Goal: Communication & Community: Answer question/provide support

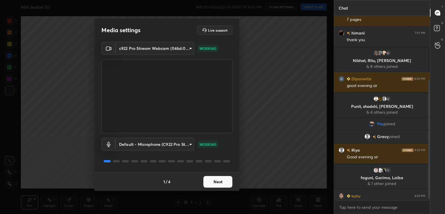
scroll to position [109, 0]
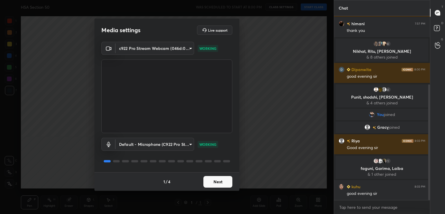
click at [220, 180] on button "Next" at bounding box center [217, 182] width 29 height 12
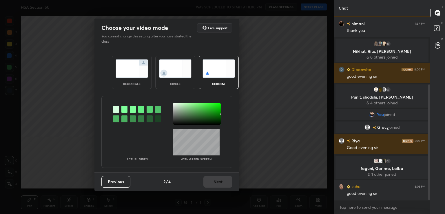
click at [125, 110] on div at bounding box center [124, 109] width 6 height 7
click at [177, 112] on div at bounding box center [197, 113] width 48 height 21
click at [212, 184] on button "Next" at bounding box center [217, 182] width 29 height 12
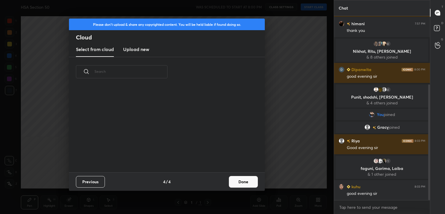
scroll to position [129, 0]
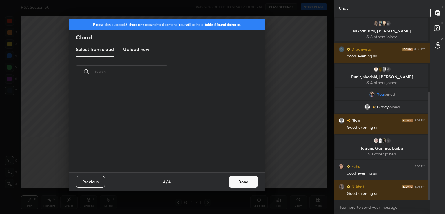
click at [241, 180] on button "Done" at bounding box center [243, 182] width 29 height 12
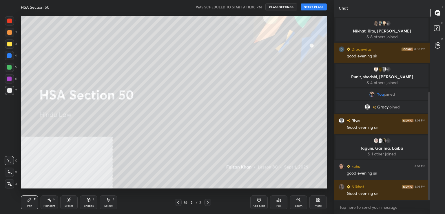
click at [317, 7] on button "START CLASS" at bounding box center [314, 6] width 26 height 7
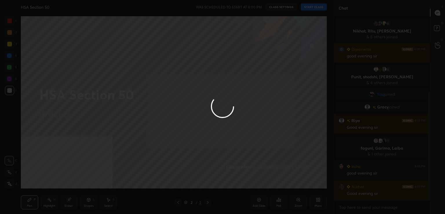
type textarea "x"
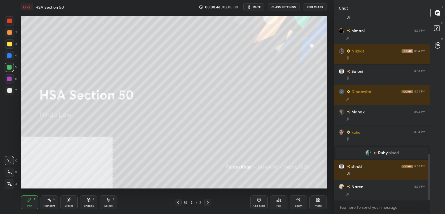
scroll to position [571, 0]
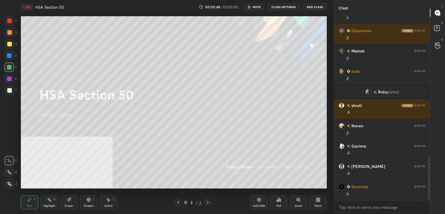
drag, startPoint x: 261, startPoint y: 203, endPoint x: 261, endPoint y: 189, distance: 13.6
click at [260, 202] on div "Add Slide" at bounding box center [258, 202] width 17 height 14
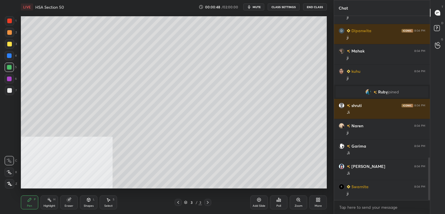
scroll to position [632, 0]
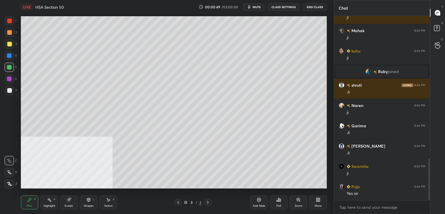
click at [258, 8] on span "mute" at bounding box center [256, 7] width 8 height 4
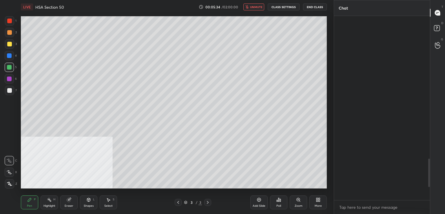
scroll to position [1009, 0]
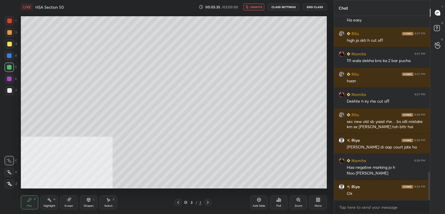
click at [255, 10] on button "unmute" at bounding box center [253, 6] width 21 height 7
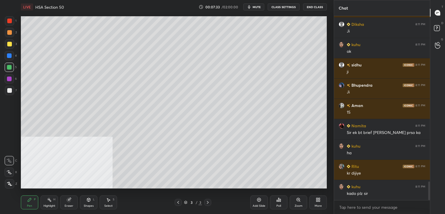
scroll to position [1661, 0]
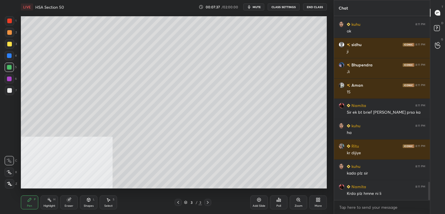
click at [11, 23] on div at bounding box center [9, 20] width 9 height 9
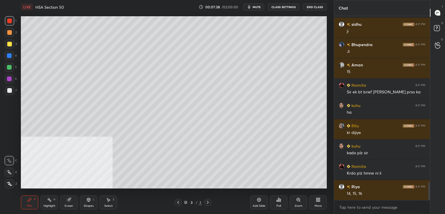
scroll to position [1701, 0]
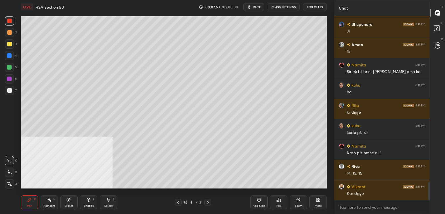
drag, startPoint x: 10, startPoint y: 91, endPoint x: 20, endPoint y: 92, distance: 10.2
click at [10, 91] on div at bounding box center [9, 90] width 5 height 5
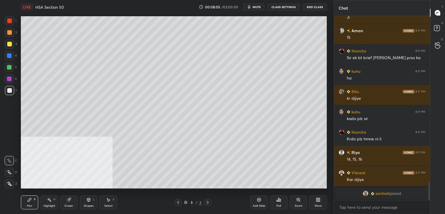
click at [10, 43] on div at bounding box center [9, 44] width 5 height 5
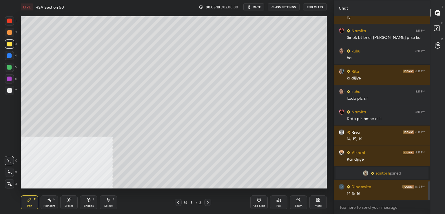
scroll to position [1608, 0]
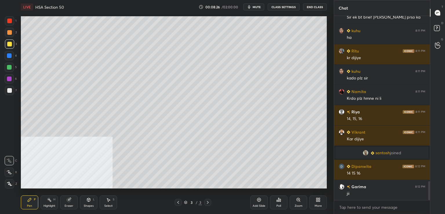
click at [8, 55] on div at bounding box center [9, 55] width 5 height 5
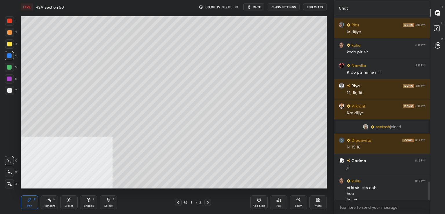
scroll to position [1639, 0]
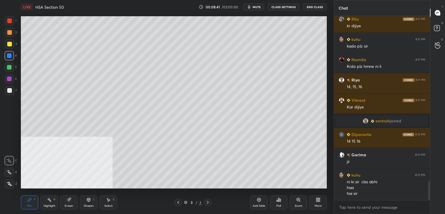
click at [259, 202] on icon at bounding box center [259, 199] width 5 height 5
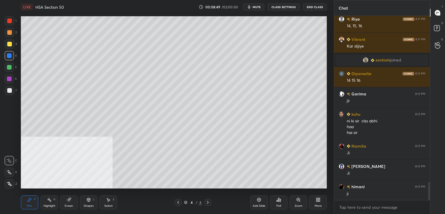
scroll to position [1720, 0]
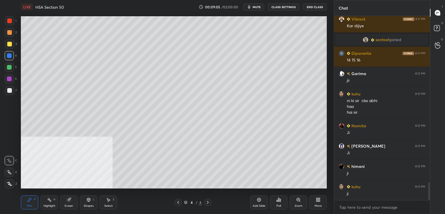
click at [10, 93] on div at bounding box center [9, 90] width 9 height 9
click at [11, 92] on div at bounding box center [9, 90] width 5 height 5
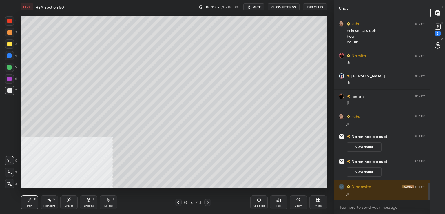
scroll to position [1752, 0]
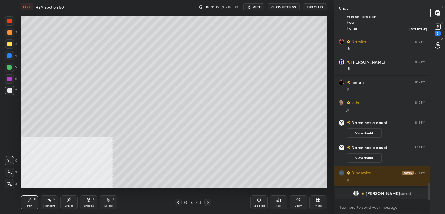
click at [438, 31] on div "2" at bounding box center [438, 33] width 6 height 5
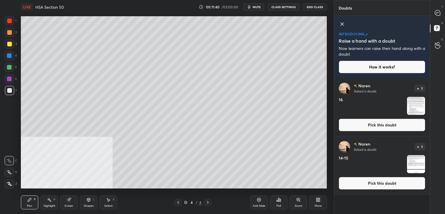
drag, startPoint x: 368, startPoint y: 186, endPoint x: 340, endPoint y: 175, distance: 30.0
click at [368, 185] on button "Pick this doubt" at bounding box center [381, 183] width 87 height 13
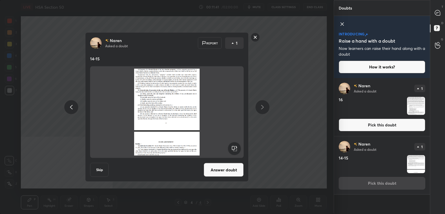
click at [225, 173] on button "Answer doubt" at bounding box center [224, 170] width 40 height 14
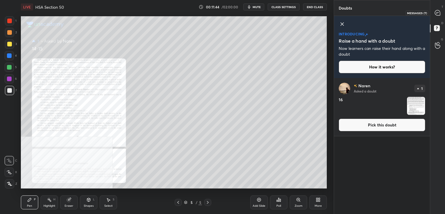
click at [441, 11] on div at bounding box center [438, 13] width 12 height 10
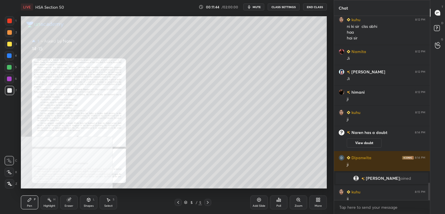
scroll to position [182, 94]
click at [296, 198] on icon at bounding box center [298, 199] width 5 height 5
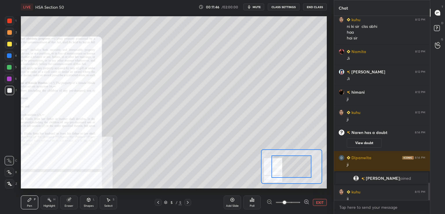
click at [296, 202] on span at bounding box center [288, 202] width 24 height 9
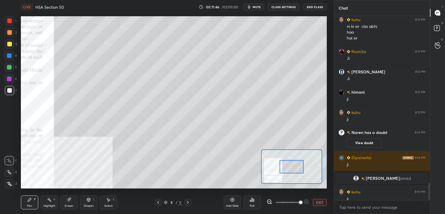
click at [299, 202] on span at bounding box center [300, 201] width 3 height 3
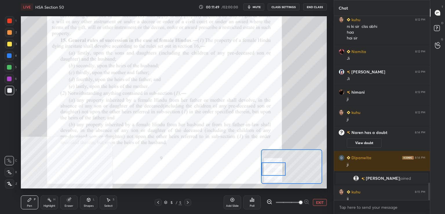
drag, startPoint x: 295, startPoint y: 165, endPoint x: 274, endPoint y: 167, distance: 21.0
click at [274, 168] on div at bounding box center [273, 168] width 24 height 13
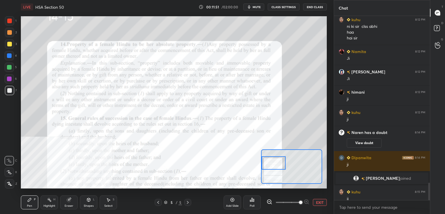
drag, startPoint x: 275, startPoint y: 168, endPoint x: 270, endPoint y: 160, distance: 8.8
click at [273, 161] on div at bounding box center [273, 162] width 24 height 13
click at [10, 22] on div at bounding box center [9, 21] width 5 height 5
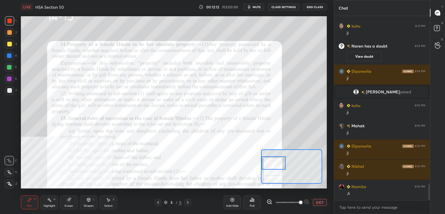
scroll to position [1919, 0]
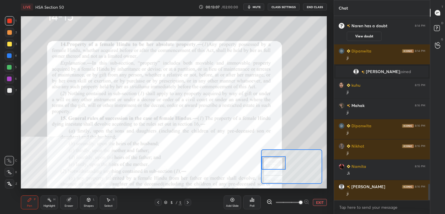
click at [158, 203] on icon at bounding box center [158, 202] width 5 height 5
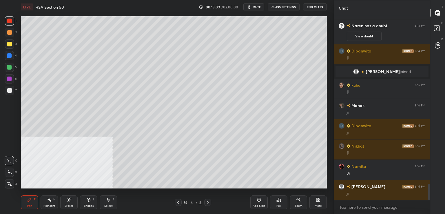
click at [10, 43] on div at bounding box center [9, 44] width 5 height 5
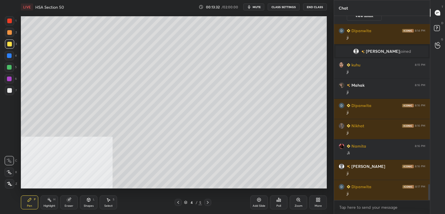
click at [257, 203] on div "Add Slide" at bounding box center [258, 202] width 17 height 14
click at [11, 89] on div at bounding box center [9, 90] width 5 height 5
drag, startPoint x: 8, startPoint y: 69, endPoint x: 20, endPoint y: 76, distance: 13.1
click at [8, 70] on div at bounding box center [9, 67] width 9 height 9
drag, startPoint x: 10, startPoint y: 22, endPoint x: 14, endPoint y: 26, distance: 5.6
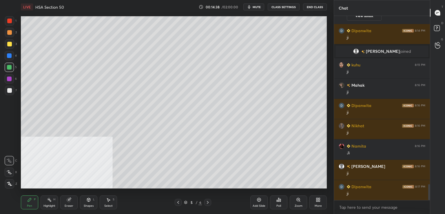
click at [10, 23] on div at bounding box center [9, 20] width 9 height 9
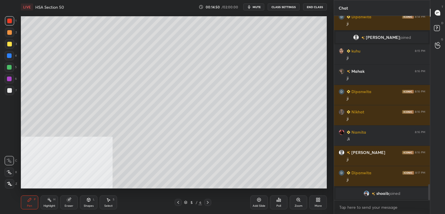
drag, startPoint x: 69, startPoint y: 202, endPoint x: 72, endPoint y: 199, distance: 4.9
click at [70, 202] on div "Eraser" at bounding box center [68, 202] width 17 height 14
click at [32, 201] on div "Pen P" at bounding box center [29, 202] width 17 height 14
drag, startPoint x: 69, startPoint y: 203, endPoint x: 56, endPoint y: 194, distance: 16.2
click at [69, 202] on div "Eraser" at bounding box center [68, 202] width 17 height 14
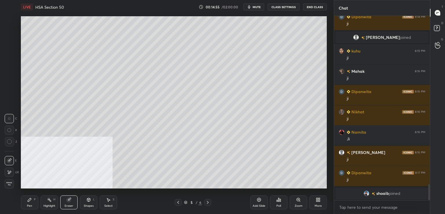
click at [10, 171] on icon at bounding box center [9, 172] width 5 height 5
drag, startPoint x: 29, startPoint y: 202, endPoint x: 38, endPoint y: 195, distance: 11.5
click at [30, 202] on div "Pen P" at bounding box center [29, 202] width 17 height 14
click at [12, 92] on div at bounding box center [9, 90] width 9 height 9
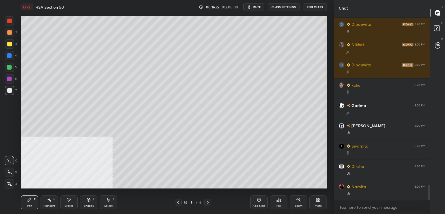
scroll to position [2100, 0]
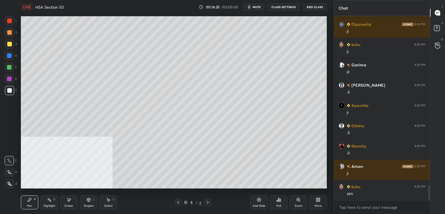
drag, startPoint x: 10, startPoint y: 91, endPoint x: 13, endPoint y: 91, distance: 2.9
click at [10, 91] on div at bounding box center [9, 90] width 5 height 5
click at [209, 202] on icon at bounding box center [207, 202] width 5 height 5
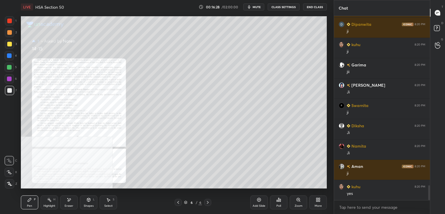
click at [299, 199] on icon at bounding box center [297, 199] width 3 height 3
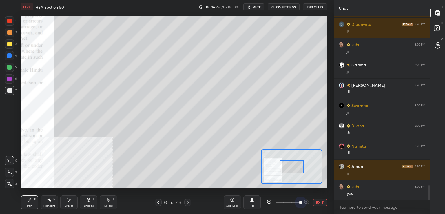
click at [299, 199] on span at bounding box center [288, 202] width 24 height 9
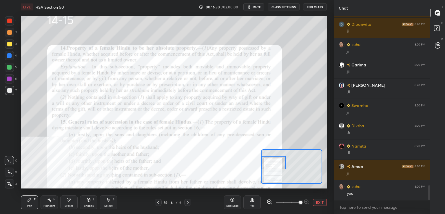
drag, startPoint x: 298, startPoint y: 168, endPoint x: 272, endPoint y: 160, distance: 26.3
click at [274, 164] on div at bounding box center [273, 162] width 24 height 13
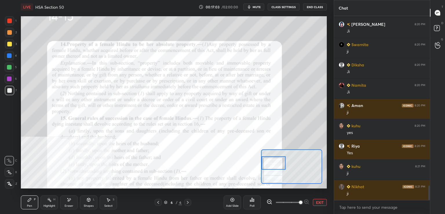
scroll to position [2181, 0]
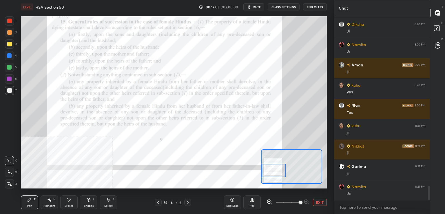
drag, startPoint x: 272, startPoint y: 164, endPoint x: 263, endPoint y: 174, distance: 13.7
click at [271, 171] on div at bounding box center [273, 170] width 24 height 13
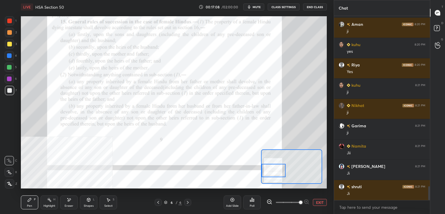
click at [155, 202] on div at bounding box center [158, 202] width 7 height 7
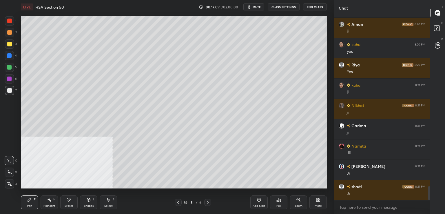
click at [256, 202] on div "Add Slide" at bounding box center [258, 202] width 17 height 14
click at [14, 56] on div "4" at bounding box center [11, 55] width 12 height 9
drag, startPoint x: 10, startPoint y: 92, endPoint x: 17, endPoint y: 89, distance: 7.2
click at [10, 92] on div at bounding box center [9, 90] width 5 height 5
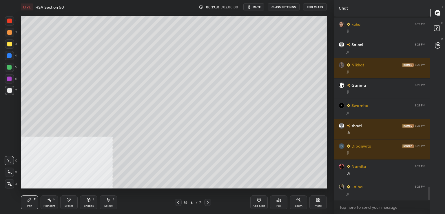
scroll to position [2363, 0]
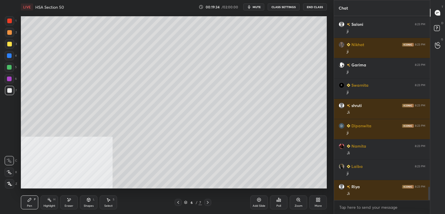
click at [259, 201] on icon at bounding box center [259, 199] width 5 height 5
drag, startPoint x: 10, startPoint y: 21, endPoint x: 7, endPoint y: 21, distance: 3.2
click at [10, 21] on div at bounding box center [9, 21] width 5 height 5
drag, startPoint x: 206, startPoint y: 204, endPoint x: 210, endPoint y: 203, distance: 4.1
click at [206, 203] on icon at bounding box center [207, 202] width 5 height 5
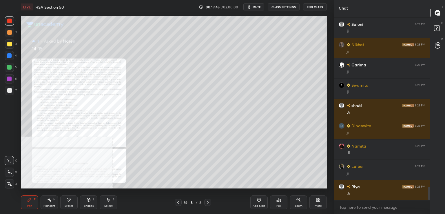
click at [298, 200] on icon at bounding box center [297, 199] width 3 height 3
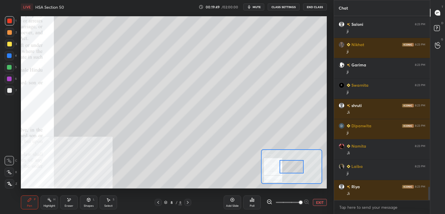
click at [298, 201] on span at bounding box center [288, 202] width 24 height 9
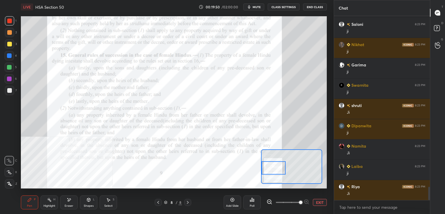
drag, startPoint x: 287, startPoint y: 169, endPoint x: 270, endPoint y: 168, distance: 17.4
click at [270, 170] on div at bounding box center [273, 167] width 24 height 13
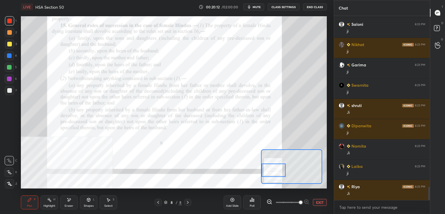
drag, startPoint x: 276, startPoint y: 170, endPoint x: 265, endPoint y: 166, distance: 11.6
click at [272, 171] on div at bounding box center [273, 169] width 24 height 13
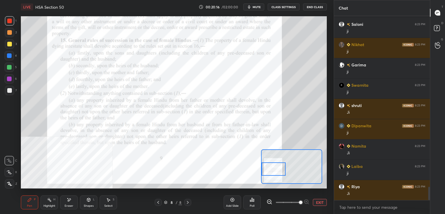
drag, startPoint x: 159, startPoint y: 203, endPoint x: 175, endPoint y: 198, distance: 17.2
click at [159, 203] on icon at bounding box center [158, 202] width 5 height 5
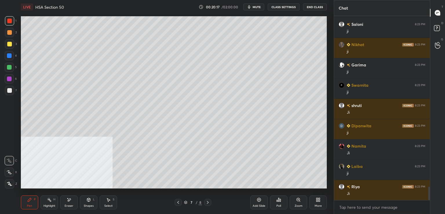
drag, startPoint x: 179, startPoint y: 203, endPoint x: 182, endPoint y: 203, distance: 3.2
click at [179, 203] on icon at bounding box center [178, 202] width 5 height 5
drag, startPoint x: 208, startPoint y: 202, endPoint x: 209, endPoint y: 199, distance: 3.3
click at [209, 202] on icon at bounding box center [207, 202] width 5 height 5
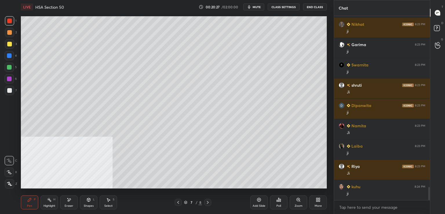
scroll to position [2404, 0]
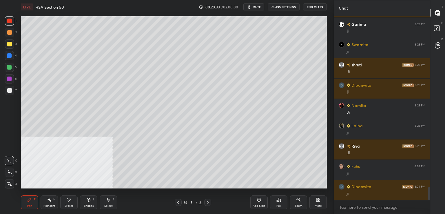
click at [10, 91] on div at bounding box center [9, 90] width 5 height 5
drag, startPoint x: 8, startPoint y: 46, endPoint x: 20, endPoint y: 54, distance: 14.0
click at [9, 46] on div at bounding box center [9, 44] width 5 height 5
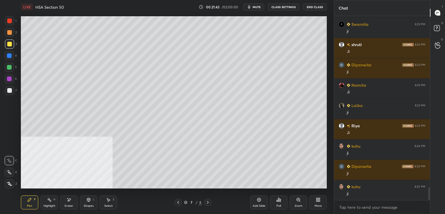
scroll to position [2444, 0]
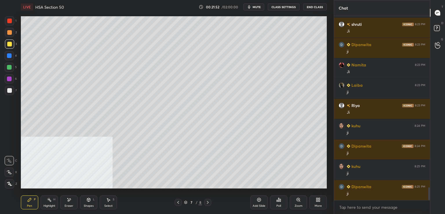
click at [75, 202] on div "Eraser" at bounding box center [68, 202] width 17 height 14
drag, startPoint x: 27, startPoint y: 201, endPoint x: 53, endPoint y: 190, distance: 28.9
click at [27, 202] on div "Pen P" at bounding box center [29, 202] width 17 height 14
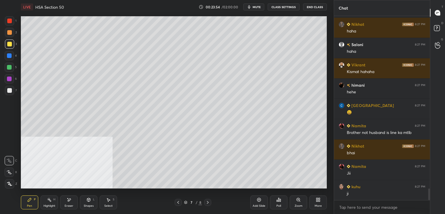
scroll to position [2788, 0]
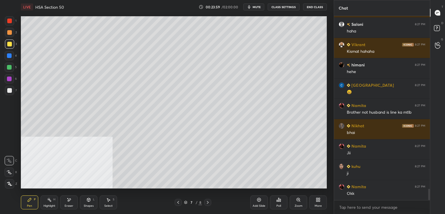
click at [259, 203] on div "Add Slide" at bounding box center [258, 202] width 17 height 14
drag, startPoint x: 10, startPoint y: 88, endPoint x: 16, endPoint y: 85, distance: 7.3
click at [10, 88] on div at bounding box center [9, 90] width 9 height 9
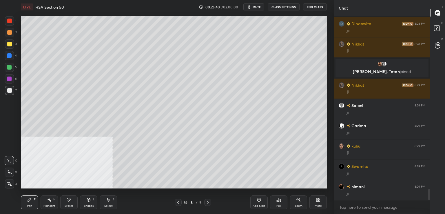
scroll to position [2931, 0]
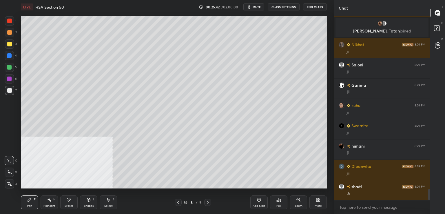
click at [207, 203] on icon at bounding box center [207, 202] width 5 height 5
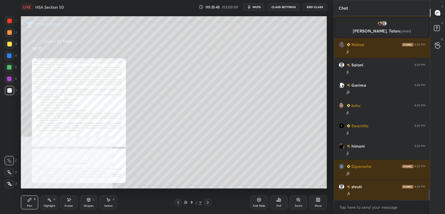
click at [208, 203] on icon at bounding box center [207, 202] width 5 height 5
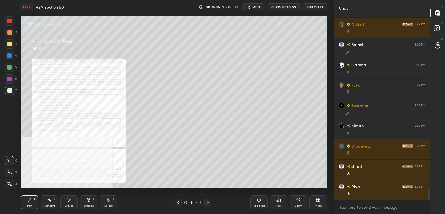
click at [206, 203] on icon at bounding box center [207, 202] width 5 height 5
click at [180, 202] on icon at bounding box center [178, 202] width 5 height 5
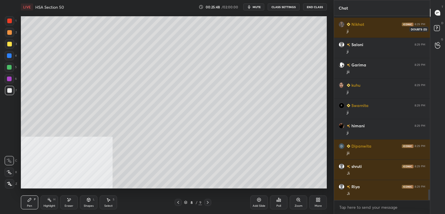
drag, startPoint x: 438, startPoint y: 26, endPoint x: 429, endPoint y: 38, distance: 14.1
click at [438, 27] on rect at bounding box center [437, 28] width 6 height 6
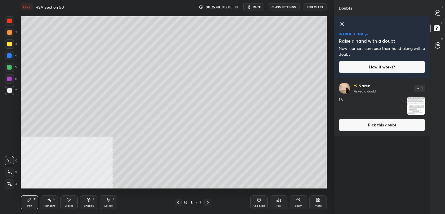
drag, startPoint x: 366, startPoint y: 125, endPoint x: 348, endPoint y: 129, distance: 18.9
click at [366, 125] on button "Pick this doubt" at bounding box center [381, 124] width 87 height 13
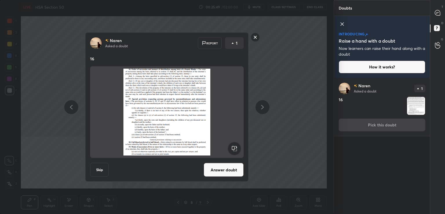
click at [225, 170] on button "Answer doubt" at bounding box center [224, 170] width 40 height 14
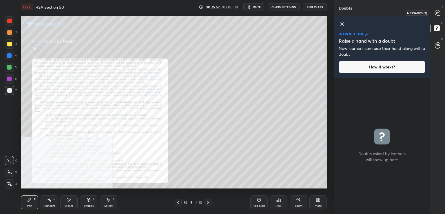
click at [440, 12] on div at bounding box center [438, 13] width 12 height 10
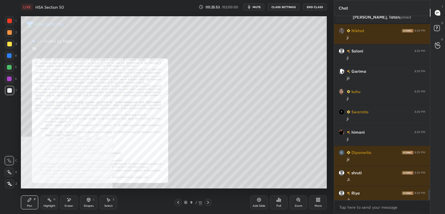
scroll to position [3091, 0]
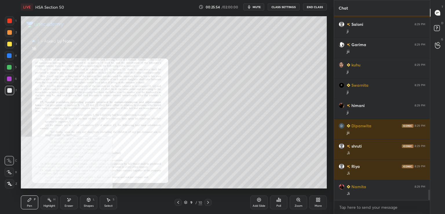
click at [298, 199] on icon at bounding box center [298, 199] width 5 height 5
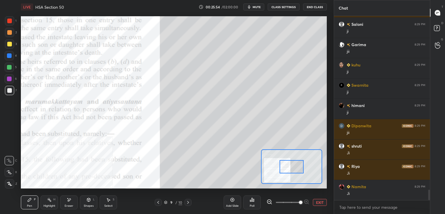
click at [299, 199] on span at bounding box center [288, 202] width 24 height 9
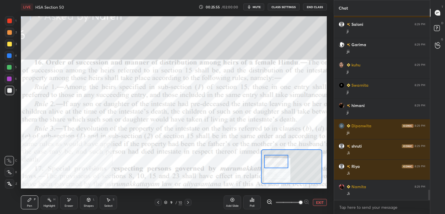
drag, startPoint x: 290, startPoint y: 166, endPoint x: 276, endPoint y: 165, distance: 14.2
click at [276, 163] on div at bounding box center [276, 161] width 24 height 13
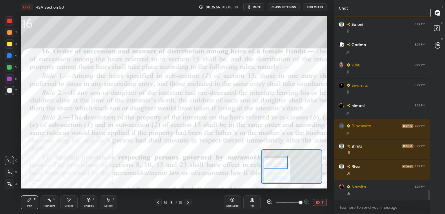
click at [290, 202] on span at bounding box center [288, 202] width 24 height 9
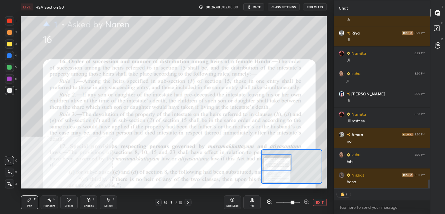
scroll to position [3245, 0]
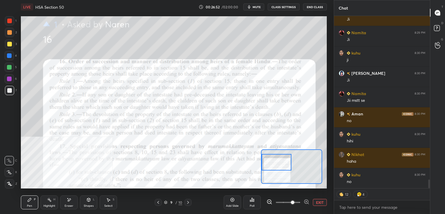
drag, startPoint x: 156, startPoint y: 201, endPoint x: 164, endPoint y: 199, distance: 7.4
click at [157, 201] on icon at bounding box center [158, 202] width 5 height 5
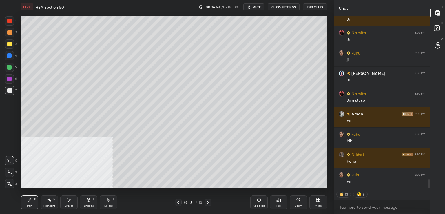
click at [261, 199] on icon at bounding box center [259, 200] width 4 height 4
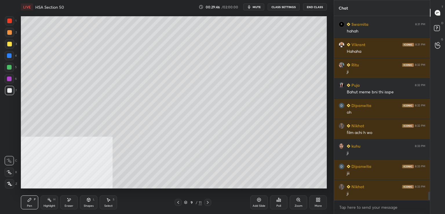
scroll to position [3867, 0]
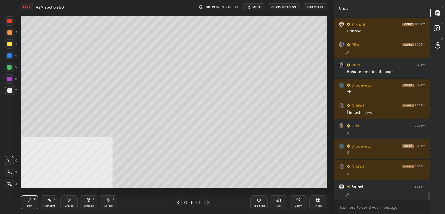
click at [9, 23] on div at bounding box center [9, 20] width 9 height 9
drag, startPoint x: 8, startPoint y: 59, endPoint x: 17, endPoint y: 62, distance: 9.5
click at [9, 60] on div at bounding box center [9, 55] width 9 height 9
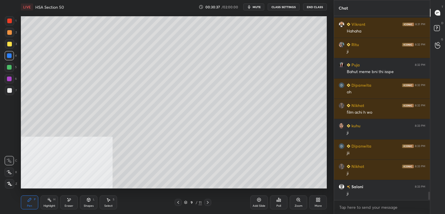
drag, startPoint x: 7, startPoint y: 34, endPoint x: 17, endPoint y: 42, distance: 12.8
click at [7, 34] on div at bounding box center [9, 32] width 5 height 5
click at [327, 159] on div "Setting up your live class Poll for secs No correct answer Start poll" at bounding box center [174, 102] width 310 height 177
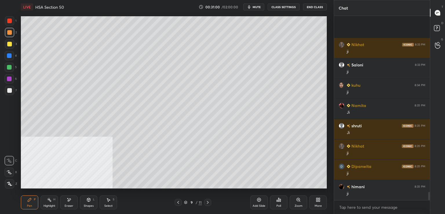
scroll to position [4050, 0]
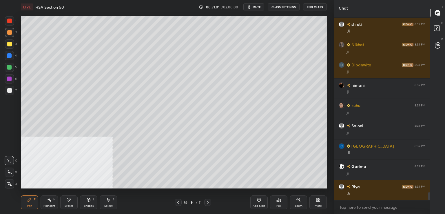
drag, startPoint x: 263, startPoint y: 201, endPoint x: 263, endPoint y: 196, distance: 4.4
click at [263, 201] on div "Add Slide" at bounding box center [258, 202] width 17 height 14
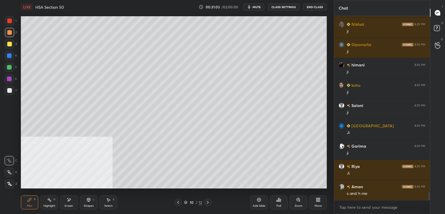
click at [10, 58] on div at bounding box center [9, 55] width 9 height 9
drag, startPoint x: 176, startPoint y: 203, endPoint x: 181, endPoint y: 201, distance: 5.3
click at [176, 203] on icon at bounding box center [178, 202] width 5 height 5
click at [208, 202] on icon at bounding box center [207, 202] width 5 height 5
click at [11, 45] on div at bounding box center [9, 44] width 5 height 5
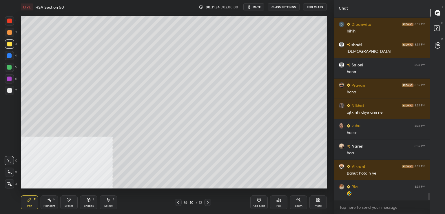
scroll to position [4501, 0]
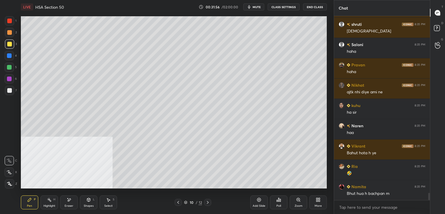
click at [12, 89] on div at bounding box center [9, 90] width 9 height 9
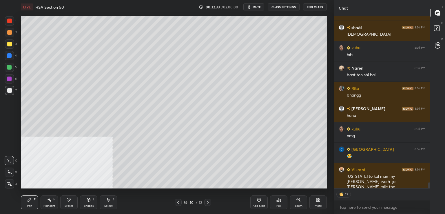
scroll to position [5005, 0]
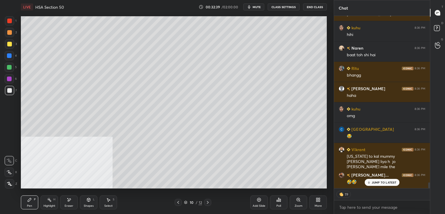
drag, startPoint x: 9, startPoint y: 93, endPoint x: 11, endPoint y: 90, distance: 3.8
click at [10, 93] on div at bounding box center [9, 90] width 9 height 9
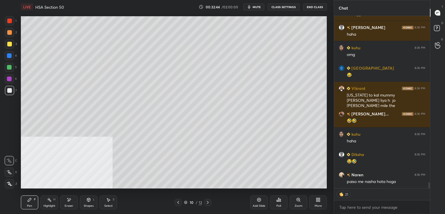
scroll to position [5086, 0]
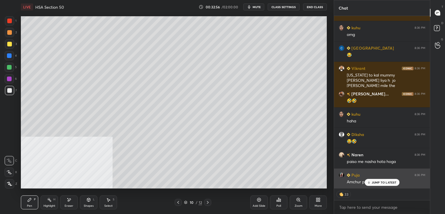
click at [378, 183] on p "JUMP TO LATEST" at bounding box center [383, 181] width 25 height 3
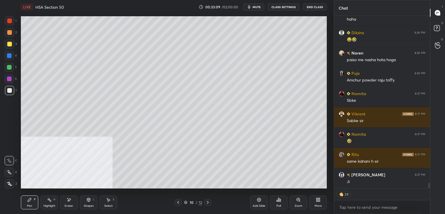
scroll to position [5207, 0]
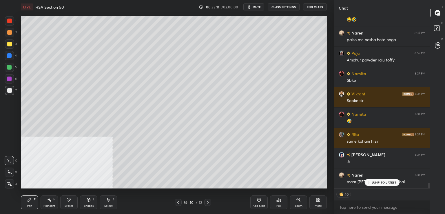
click at [378, 183] on p "JUMP TO LATEST" at bounding box center [383, 181] width 25 height 3
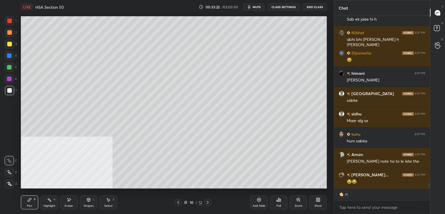
scroll to position [5410, 0]
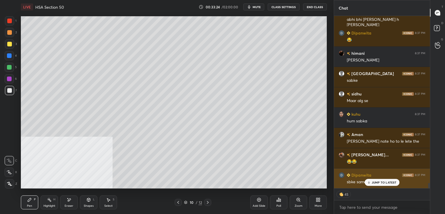
click at [383, 184] on div "JUMP TO LATEST" at bounding box center [381, 182] width 35 height 7
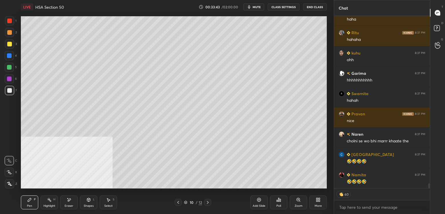
scroll to position [5760, 0]
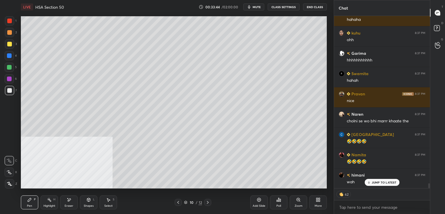
click at [12, 91] on div at bounding box center [9, 90] width 9 height 9
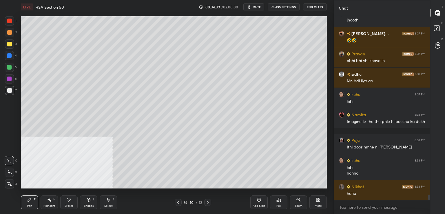
scroll to position [6083, 0]
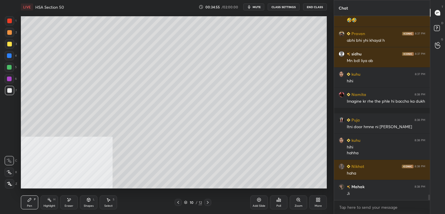
drag, startPoint x: 11, startPoint y: 56, endPoint x: 19, endPoint y: 59, distance: 8.0
click at [12, 56] on div at bounding box center [9, 55] width 9 height 9
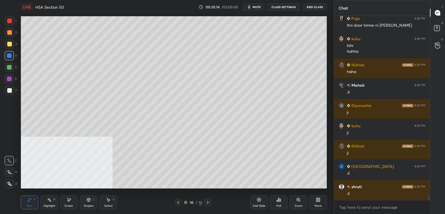
scroll to position [6205, 0]
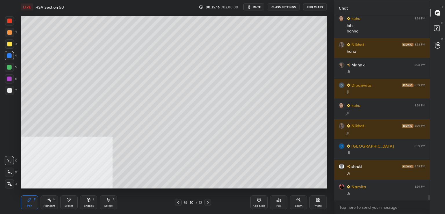
drag, startPoint x: 10, startPoint y: 44, endPoint x: 20, endPoint y: 51, distance: 11.6
click at [10, 45] on div at bounding box center [9, 44] width 5 height 5
click at [11, 90] on div at bounding box center [9, 90] width 5 height 5
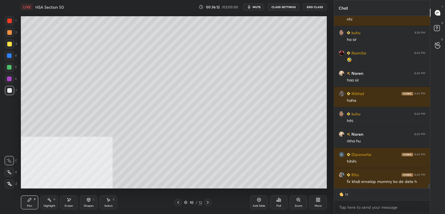
scroll to position [6521, 0]
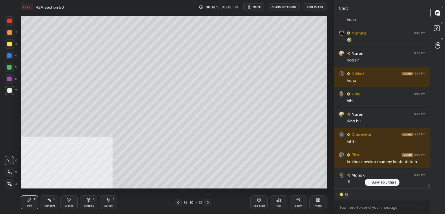
click at [11, 91] on div at bounding box center [9, 90] width 5 height 5
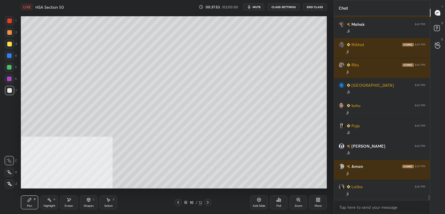
scroll to position [6894, 0]
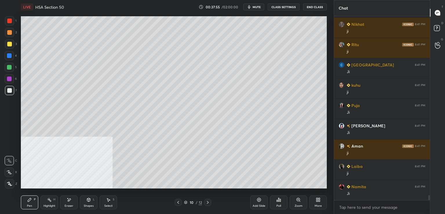
drag, startPoint x: 10, startPoint y: 21, endPoint x: 5, endPoint y: 18, distance: 6.1
click at [10, 22] on div at bounding box center [9, 21] width 5 height 5
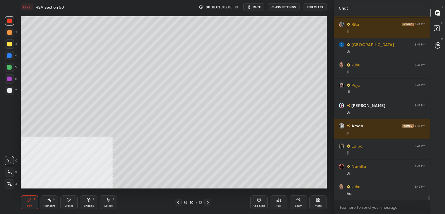
scroll to position [6935, 0]
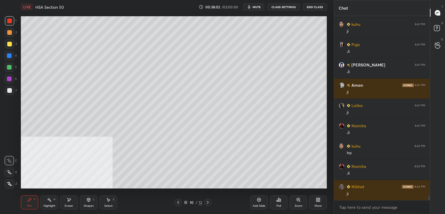
click at [207, 203] on icon at bounding box center [207, 202] width 5 height 5
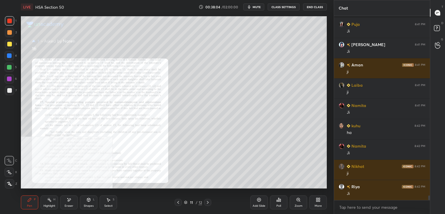
scroll to position [7016, 0]
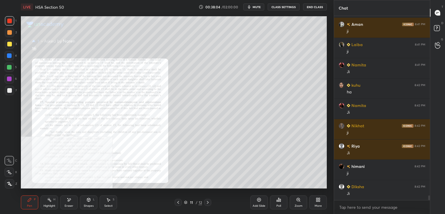
click at [205, 202] on div at bounding box center [207, 202] width 7 height 7
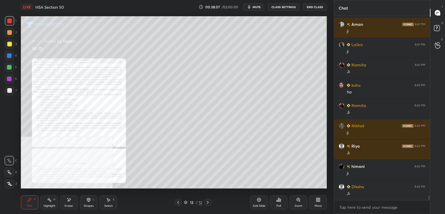
click at [299, 198] on icon at bounding box center [297, 199] width 3 height 3
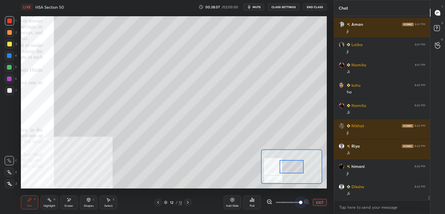
click at [299, 199] on span at bounding box center [288, 202] width 24 height 9
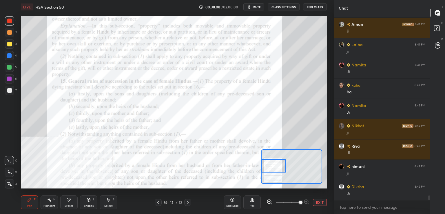
drag, startPoint x: 298, startPoint y: 169, endPoint x: 277, endPoint y: 168, distance: 21.1
click at [277, 168] on div at bounding box center [273, 165] width 24 height 13
drag, startPoint x: 190, startPoint y: 205, endPoint x: 196, endPoint y: 202, distance: 7.3
click at [190, 205] on div at bounding box center [187, 202] width 7 height 7
click at [188, 202] on icon at bounding box center [188, 202] width 2 height 3
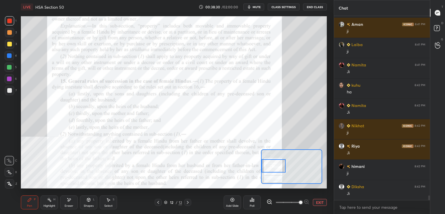
drag, startPoint x: 156, startPoint y: 203, endPoint x: 161, endPoint y: 204, distance: 5.5
click at [156, 203] on icon at bounding box center [158, 202] width 5 height 5
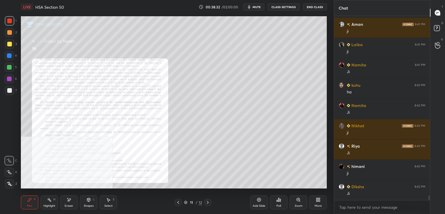
click at [297, 199] on icon at bounding box center [298, 199] width 5 height 5
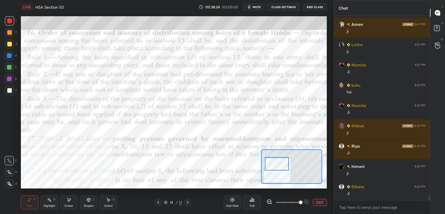
drag, startPoint x: 288, startPoint y: 169, endPoint x: 274, endPoint y: 169, distance: 14.8
click at [274, 166] on div at bounding box center [277, 163] width 24 height 13
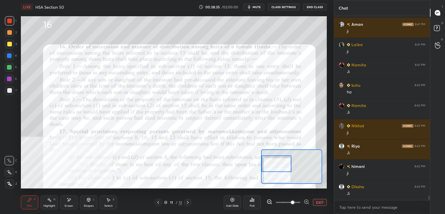
click at [288, 203] on span at bounding box center [288, 202] width 24 height 9
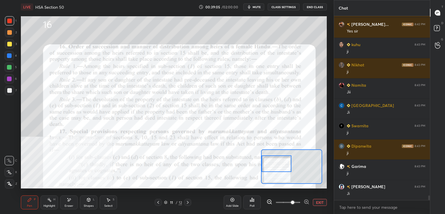
scroll to position [7239, 0]
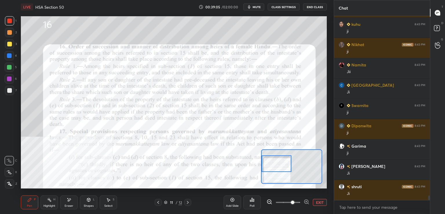
click at [159, 202] on icon at bounding box center [158, 202] width 5 height 5
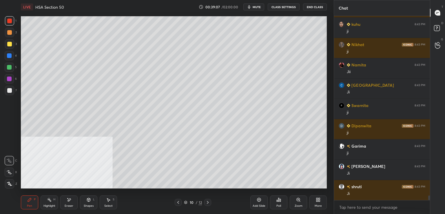
click at [258, 199] on icon at bounding box center [259, 199] width 5 height 5
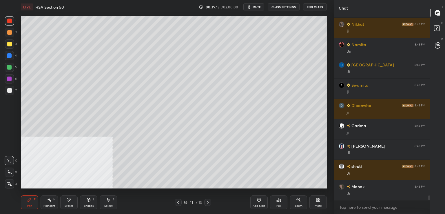
click at [10, 94] on div at bounding box center [9, 90] width 9 height 9
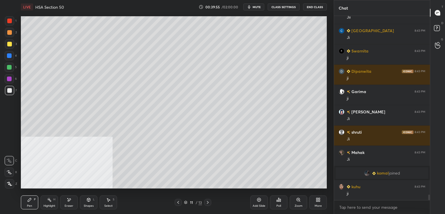
scroll to position [5893, 0]
click at [11, 91] on div at bounding box center [9, 90] width 5 height 5
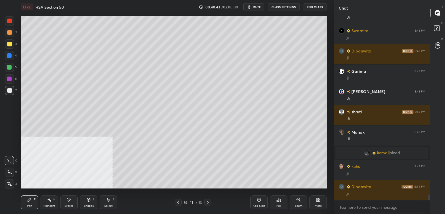
click at [260, 200] on icon at bounding box center [259, 199] width 5 height 5
drag, startPoint x: 9, startPoint y: 33, endPoint x: 15, endPoint y: 33, distance: 5.5
click at [9, 33] on div at bounding box center [9, 32] width 5 height 5
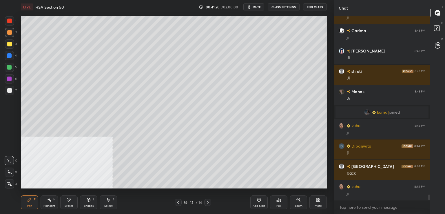
scroll to position [5974, 0]
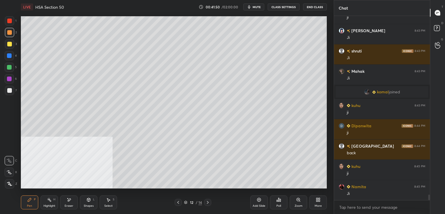
click at [9, 43] on div at bounding box center [9, 44] width 5 height 5
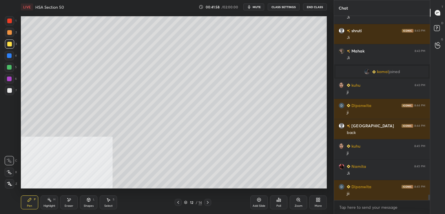
drag, startPoint x: 4, startPoint y: 57, endPoint x: 11, endPoint y: 56, distance: 7.0
click at [6, 57] on div "1 2 3 4 5 6 7 C X Z E E Erase all H H" at bounding box center [9, 102] width 19 height 172
drag, startPoint x: 6, startPoint y: 56, endPoint x: 18, endPoint y: 57, distance: 11.9
click at [7, 57] on div at bounding box center [9, 55] width 9 height 9
click at [7, 19] on div at bounding box center [9, 20] width 9 height 9
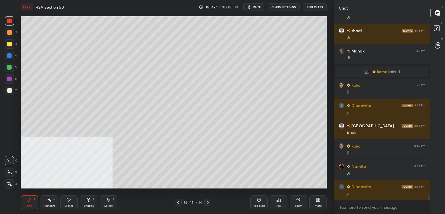
scroll to position [6014, 0]
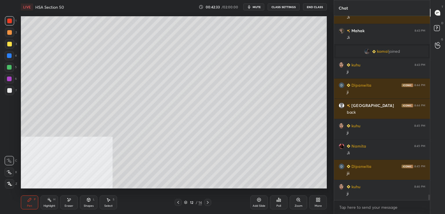
click at [75, 204] on div "Eraser" at bounding box center [68, 202] width 17 height 14
click at [11, 161] on icon at bounding box center [9, 160] width 5 height 5
click at [27, 202] on div "Pen P" at bounding box center [29, 202] width 17 height 14
drag, startPoint x: 12, startPoint y: 69, endPoint x: 19, endPoint y: 68, distance: 6.4
click at [12, 69] on div at bounding box center [9, 67] width 9 height 9
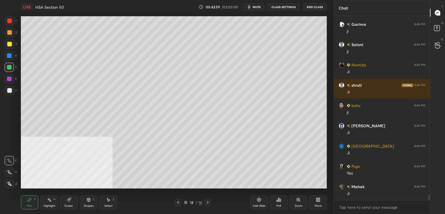
scroll to position [6278, 0]
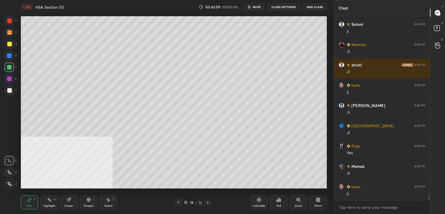
click at [8, 78] on div at bounding box center [9, 78] width 5 height 5
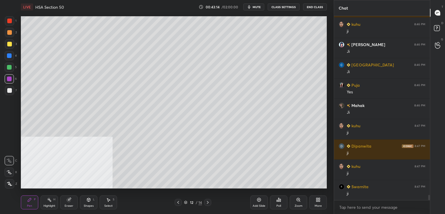
scroll to position [6359, 0]
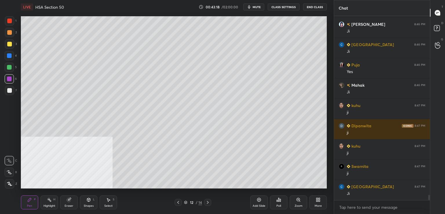
click at [9, 29] on div at bounding box center [9, 32] width 9 height 9
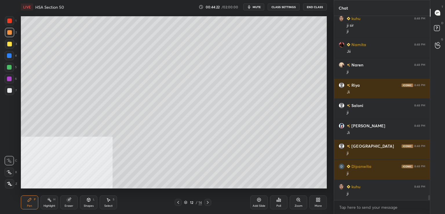
scroll to position [6750, 0]
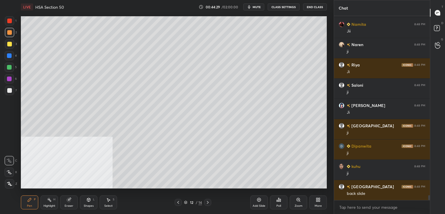
click at [178, 201] on icon at bounding box center [178, 202] width 5 height 5
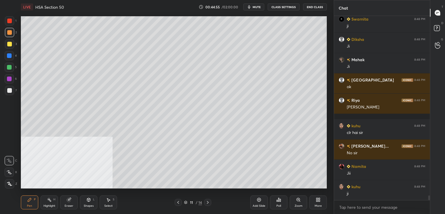
scroll to position [7059, 0]
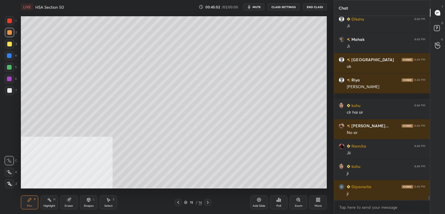
click at [261, 202] on div "Add Slide" at bounding box center [258, 202] width 17 height 14
drag, startPoint x: 12, startPoint y: 91, endPoint x: 21, endPoint y: 88, distance: 9.4
click at [12, 91] on div at bounding box center [9, 90] width 9 height 9
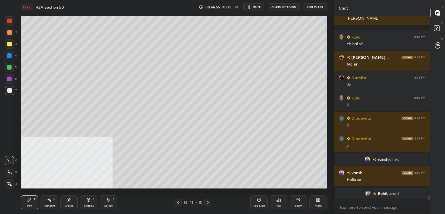
scroll to position [182, 94]
click at [10, 80] on div at bounding box center [9, 78] width 5 height 5
drag, startPoint x: 261, startPoint y: 198, endPoint x: 260, endPoint y: 194, distance: 4.1
click at [261, 198] on div "Add Slide" at bounding box center [258, 202] width 17 height 14
click at [10, 91] on div at bounding box center [9, 90] width 5 height 5
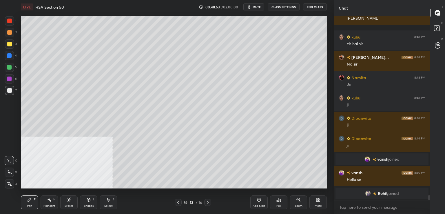
drag, startPoint x: 10, startPoint y: 45, endPoint x: 20, endPoint y: 51, distance: 11.1
click at [10, 45] on div at bounding box center [9, 44] width 5 height 5
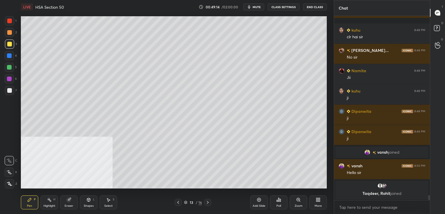
click at [260, 5] on span "mute" at bounding box center [256, 7] width 8 height 4
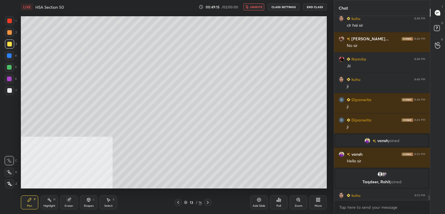
scroll to position [6785, 0]
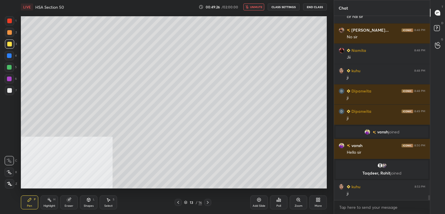
drag, startPoint x: 254, startPoint y: 6, endPoint x: 242, endPoint y: 16, distance: 15.0
click at [254, 6] on span "unmute" at bounding box center [256, 7] width 12 height 4
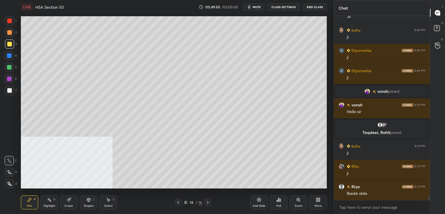
scroll to position [6845, 0]
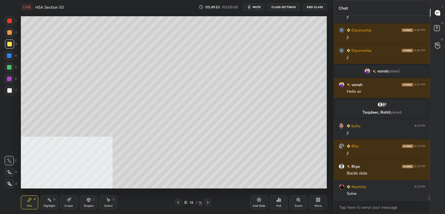
click at [176, 203] on icon at bounding box center [178, 202] width 5 height 5
click at [209, 203] on icon at bounding box center [207, 202] width 5 height 5
click at [177, 204] on icon at bounding box center [178, 202] width 5 height 5
drag, startPoint x: 255, startPoint y: 199, endPoint x: 248, endPoint y: 198, distance: 7.7
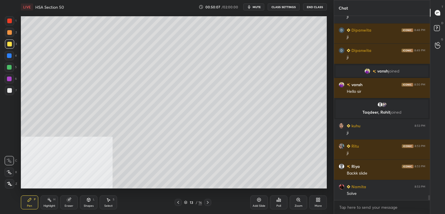
click at [255, 200] on div "Add Slide" at bounding box center [258, 202] width 17 height 14
drag, startPoint x: 13, startPoint y: 91, endPoint x: 17, endPoint y: 89, distance: 4.9
click at [13, 91] on div at bounding box center [9, 90] width 9 height 9
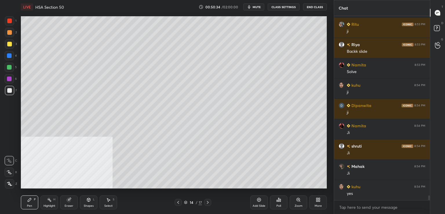
scroll to position [6987, 0]
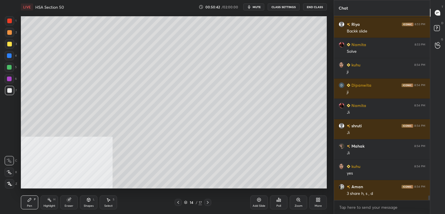
click at [177, 202] on icon at bounding box center [178, 202] width 2 height 3
click at [178, 201] on icon at bounding box center [178, 202] width 5 height 5
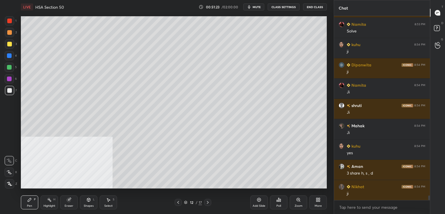
click at [206, 202] on icon at bounding box center [207, 202] width 5 height 5
click at [208, 202] on icon at bounding box center [207, 202] width 5 height 5
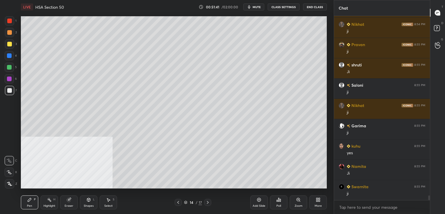
scroll to position [7190, 0]
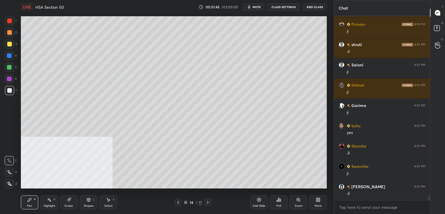
click at [10, 45] on div at bounding box center [9, 44] width 5 height 5
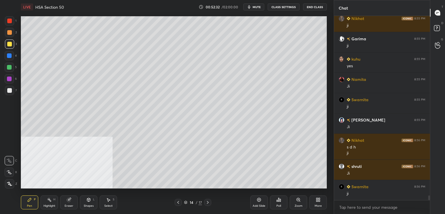
scroll to position [7277, 0]
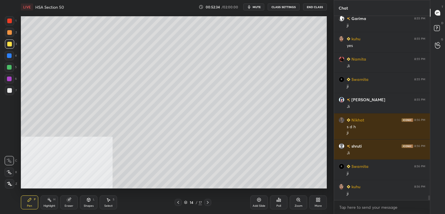
click at [8, 78] on div at bounding box center [9, 78] width 5 height 5
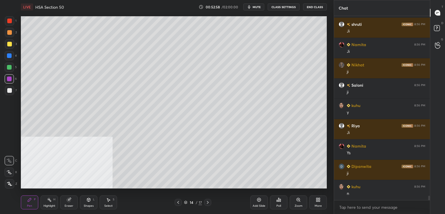
scroll to position [7540, 0]
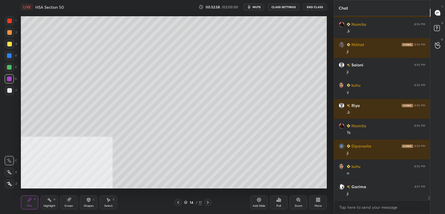
drag, startPoint x: 11, startPoint y: 90, endPoint x: 14, endPoint y: 93, distance: 3.9
click at [11, 90] on div at bounding box center [9, 90] width 5 height 5
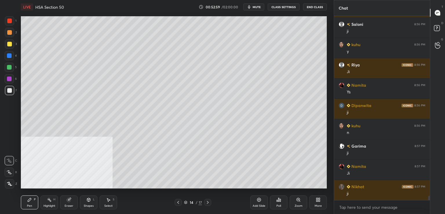
drag, startPoint x: 261, startPoint y: 198, endPoint x: 255, endPoint y: 188, distance: 12.6
click at [261, 198] on div "Add Slide" at bounding box center [258, 202] width 17 height 14
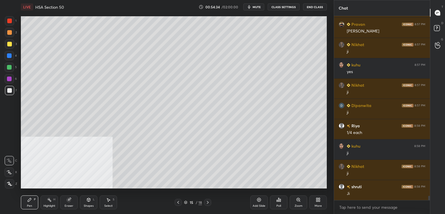
scroll to position [7830, 0]
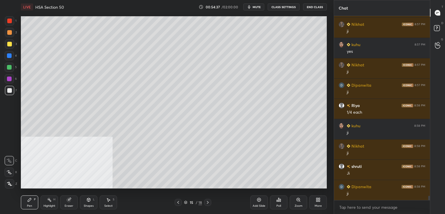
drag, startPoint x: 259, startPoint y: 199, endPoint x: 254, endPoint y: 187, distance: 13.6
click at [259, 199] on icon at bounding box center [259, 200] width 2 height 2
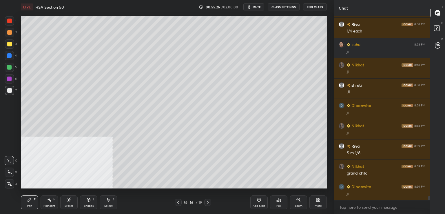
scroll to position [7931, 0]
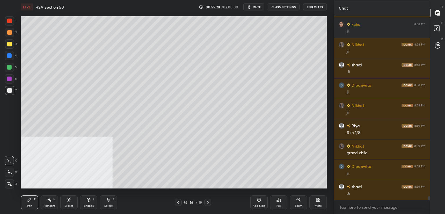
drag, startPoint x: 9, startPoint y: 40, endPoint x: 14, endPoint y: 41, distance: 5.2
click at [10, 40] on div at bounding box center [9, 43] width 9 height 9
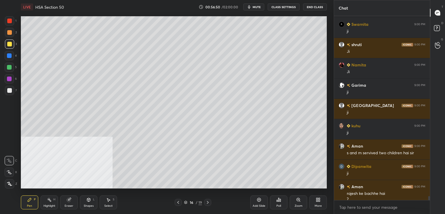
scroll to position [8282, 0]
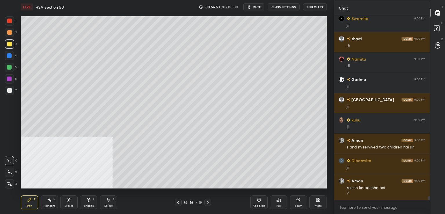
drag, startPoint x: 7, startPoint y: 56, endPoint x: 11, endPoint y: 58, distance: 5.2
click at [7, 56] on div at bounding box center [9, 55] width 5 height 5
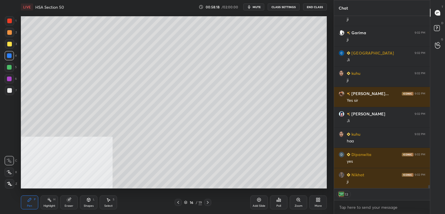
scroll to position [9043, 0]
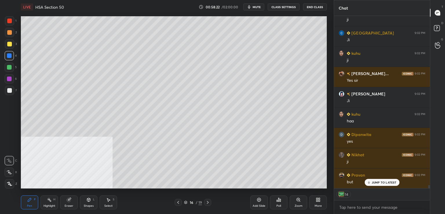
click at [177, 203] on icon at bounding box center [178, 202] width 5 height 5
click at [177, 202] on icon at bounding box center [178, 202] width 2 height 3
click at [179, 200] on icon at bounding box center [178, 202] width 5 height 5
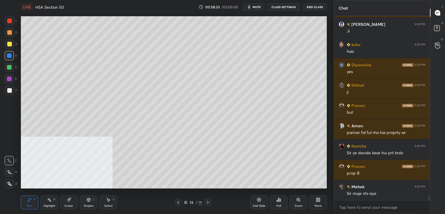
scroll to position [9133, 0]
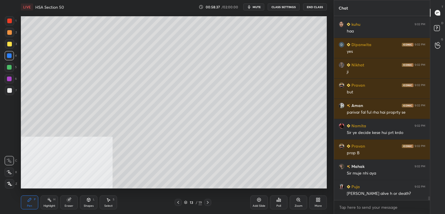
drag, startPoint x: 8, startPoint y: 22, endPoint x: 13, endPoint y: 24, distance: 5.6
click at [9, 22] on div at bounding box center [9, 21] width 5 height 5
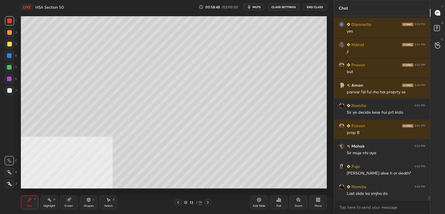
click at [208, 202] on icon at bounding box center [208, 202] width 2 height 3
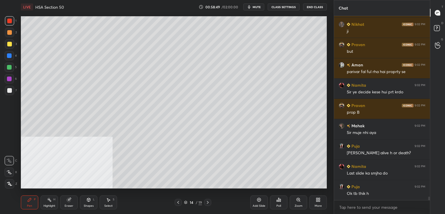
click at [208, 202] on icon at bounding box center [207, 202] width 5 height 5
click at [207, 202] on icon at bounding box center [207, 202] width 5 height 5
drag, startPoint x: 11, startPoint y: 55, endPoint x: 15, endPoint y: 56, distance: 4.5
click at [11, 55] on div at bounding box center [9, 55] width 5 height 5
drag, startPoint x: 11, startPoint y: 66, endPoint x: 15, endPoint y: 69, distance: 5.1
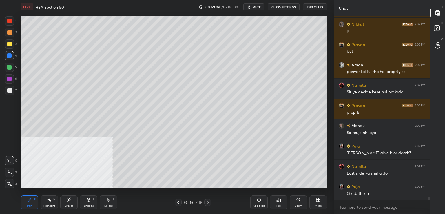
click at [11, 67] on div at bounding box center [9, 67] width 5 height 5
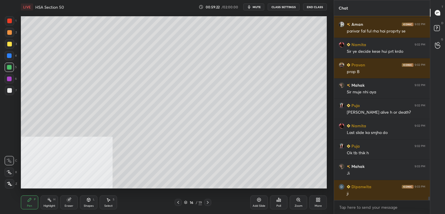
scroll to position [9234, 0]
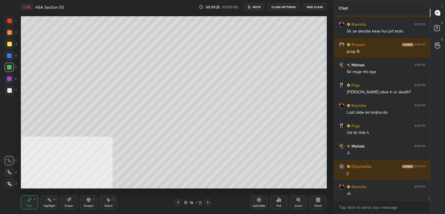
drag, startPoint x: 9, startPoint y: 77, endPoint x: 19, endPoint y: 76, distance: 10.2
click at [10, 78] on div at bounding box center [9, 78] width 5 height 5
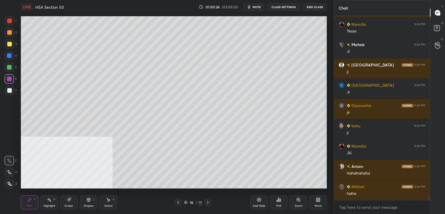
scroll to position [9605, 0]
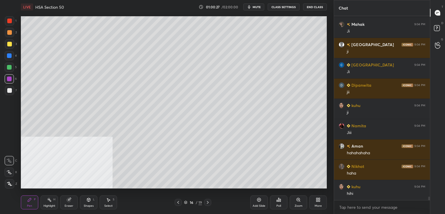
click at [178, 203] on icon at bounding box center [178, 202] width 5 height 5
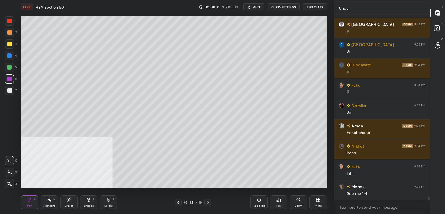
click at [178, 202] on icon at bounding box center [178, 202] width 5 height 5
click at [180, 202] on icon at bounding box center [178, 202] width 5 height 5
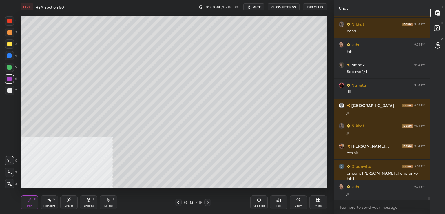
scroll to position [9767, 0]
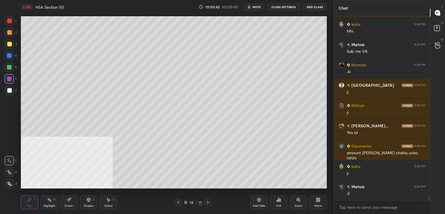
click at [69, 202] on div "Eraser" at bounding box center [68, 202] width 17 height 14
drag, startPoint x: 10, startPoint y: 173, endPoint x: 18, endPoint y: 166, distance: 10.9
click at [11, 173] on icon at bounding box center [9, 172] width 5 height 5
click at [32, 205] on div "Pen P" at bounding box center [29, 202] width 17 height 14
drag, startPoint x: 9, startPoint y: 43, endPoint x: 19, endPoint y: 49, distance: 11.7
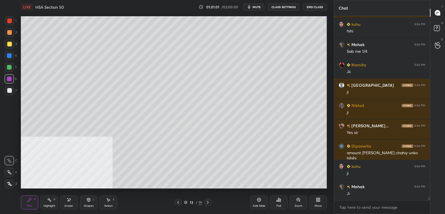
click at [10, 43] on div at bounding box center [9, 44] width 5 height 5
click at [13, 91] on div at bounding box center [9, 90] width 9 height 9
drag, startPoint x: 69, startPoint y: 202, endPoint x: 79, endPoint y: 193, distance: 14.4
click at [69, 202] on icon at bounding box center [69, 199] width 5 height 5
drag, startPoint x: 32, startPoint y: 200, endPoint x: 25, endPoint y: 198, distance: 7.5
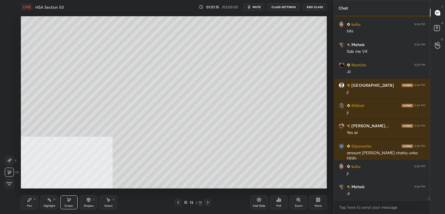
click at [31, 199] on div "Pen P" at bounding box center [29, 202] width 17 height 14
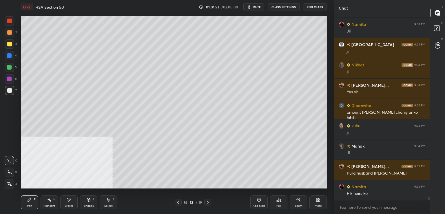
scroll to position [9828, 0]
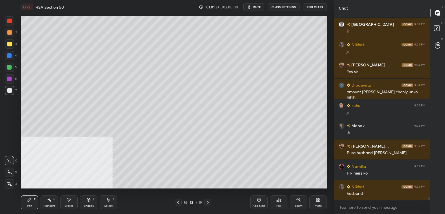
click at [177, 204] on div at bounding box center [178, 202] width 7 height 7
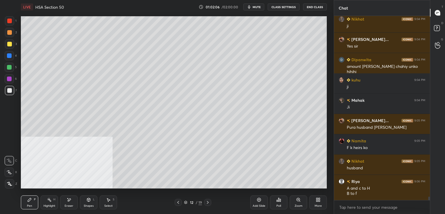
click at [11, 23] on div at bounding box center [9, 21] width 5 height 5
drag, startPoint x: 70, startPoint y: 203, endPoint x: 56, endPoint y: 189, distance: 19.7
click at [69, 202] on div "Eraser" at bounding box center [68, 202] width 17 height 14
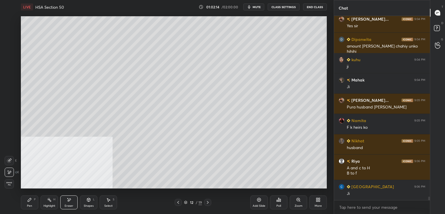
click at [257, 188] on div "LIVE HSA Section 50 01:02:14 / 02:00:00 mute CLASS SETTINGS End Class Setting u…" at bounding box center [174, 107] width 310 height 214
drag, startPoint x: 32, startPoint y: 202, endPoint x: 49, endPoint y: 194, distance: 19.3
click at [32, 202] on div "Pen P" at bounding box center [29, 202] width 17 height 14
drag, startPoint x: 10, startPoint y: 90, endPoint x: 18, endPoint y: 94, distance: 9.1
click at [10, 91] on div at bounding box center [9, 90] width 5 height 5
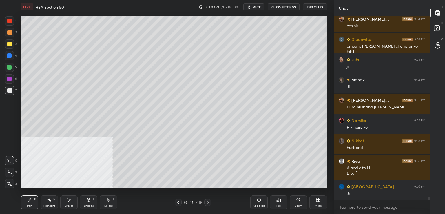
drag, startPoint x: 259, startPoint y: 202, endPoint x: 257, endPoint y: 191, distance: 10.2
click at [259, 201] on icon at bounding box center [259, 199] width 5 height 5
click at [208, 203] on icon at bounding box center [208, 202] width 5 height 5
drag, startPoint x: 209, startPoint y: 203, endPoint x: 213, endPoint y: 202, distance: 3.9
click at [209, 202] on icon at bounding box center [208, 202] width 5 height 5
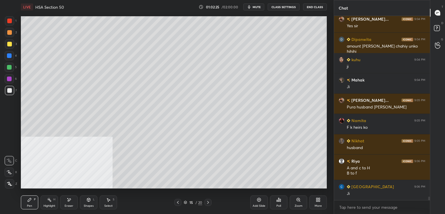
drag, startPoint x: 177, startPoint y: 202, endPoint x: 221, endPoint y: 196, distance: 44.7
click at [179, 202] on icon at bounding box center [177, 202] width 5 height 5
drag, startPoint x: 262, startPoint y: 199, endPoint x: 256, endPoint y: 192, distance: 9.5
click at [262, 199] on div "Add Slide" at bounding box center [258, 202] width 17 height 14
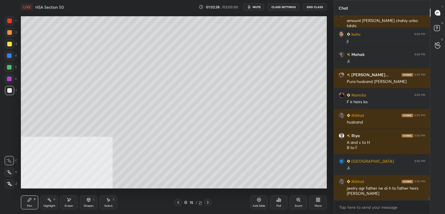
click at [180, 203] on icon at bounding box center [178, 202] width 5 height 5
click at [178, 202] on icon at bounding box center [178, 202] width 5 height 5
drag, startPoint x: 177, startPoint y: 202, endPoint x: 182, endPoint y: 202, distance: 4.7
click at [177, 203] on icon at bounding box center [178, 202] width 5 height 5
click at [207, 203] on icon at bounding box center [208, 202] width 2 height 3
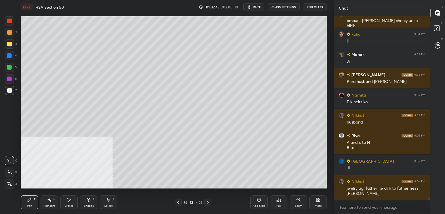
click at [208, 202] on icon at bounding box center [207, 202] width 5 height 5
drag, startPoint x: 207, startPoint y: 204, endPoint x: 206, endPoint y: 201, distance: 3.3
click at [208, 204] on div at bounding box center [207, 202] width 7 height 7
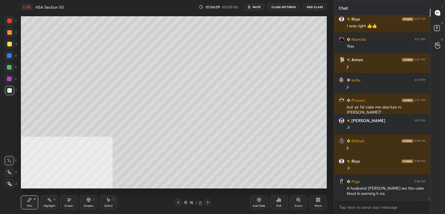
scroll to position [10249, 0]
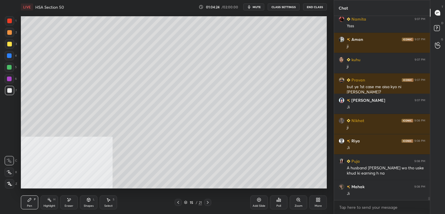
click at [260, 201] on icon at bounding box center [259, 200] width 4 height 4
click at [11, 20] on div at bounding box center [9, 21] width 5 height 5
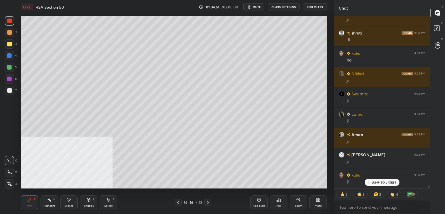
scroll to position [10524, 0]
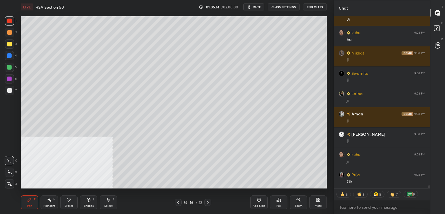
drag, startPoint x: 10, startPoint y: 88, endPoint x: 17, endPoint y: 88, distance: 7.8
click at [12, 88] on div at bounding box center [9, 90] width 9 height 9
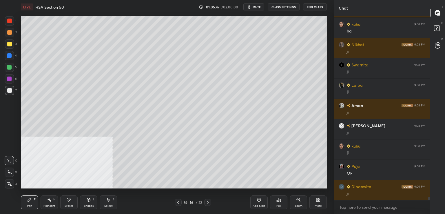
scroll to position [182, 94]
click at [10, 55] on div at bounding box center [9, 55] width 5 height 5
drag, startPoint x: 257, startPoint y: 200, endPoint x: 254, endPoint y: 192, distance: 8.8
click at [257, 199] on icon at bounding box center [259, 199] width 5 height 5
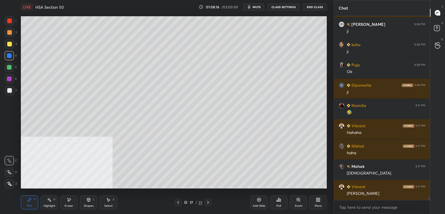
click at [10, 43] on div at bounding box center [9, 44] width 5 height 5
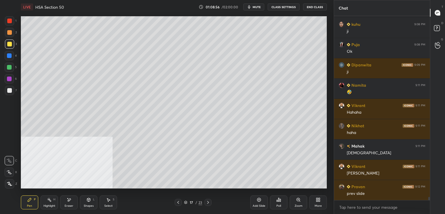
click at [176, 202] on icon at bounding box center [178, 202] width 5 height 5
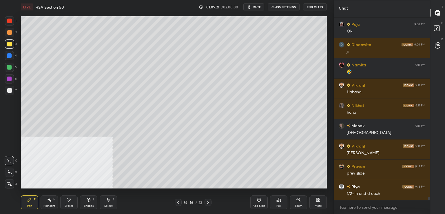
scroll to position [10695, 0]
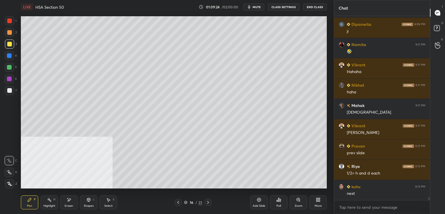
click at [207, 202] on icon at bounding box center [208, 202] width 5 height 5
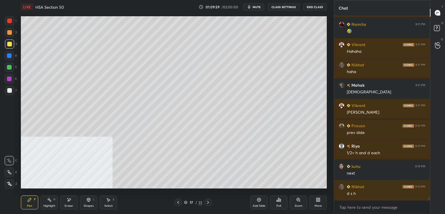
drag, startPoint x: 8, startPoint y: 58, endPoint x: 12, endPoint y: 59, distance: 4.4
click at [8, 58] on div at bounding box center [9, 55] width 9 height 9
drag, startPoint x: 11, startPoint y: 44, endPoint x: 12, endPoint y: 40, distance: 4.4
click at [11, 43] on div at bounding box center [9, 44] width 5 height 5
click at [12, 19] on div at bounding box center [9, 20] width 9 height 9
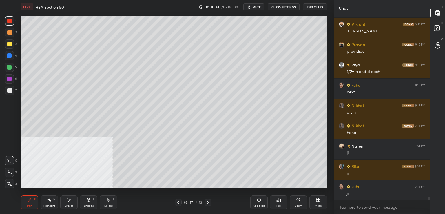
scroll to position [10837, 0]
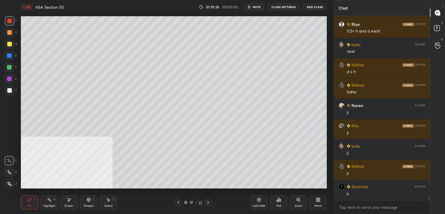
click at [208, 201] on icon at bounding box center [208, 202] width 5 height 5
click at [176, 201] on icon at bounding box center [178, 202] width 5 height 5
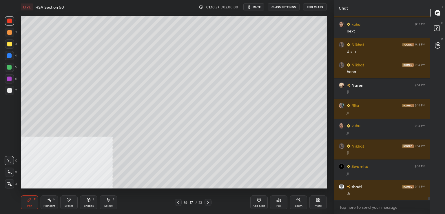
drag, startPoint x: 261, startPoint y: 201, endPoint x: 258, endPoint y: 197, distance: 3.9
click at [260, 201] on icon at bounding box center [259, 199] width 5 height 5
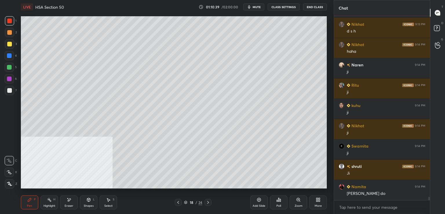
click at [10, 69] on div at bounding box center [9, 67] width 5 height 5
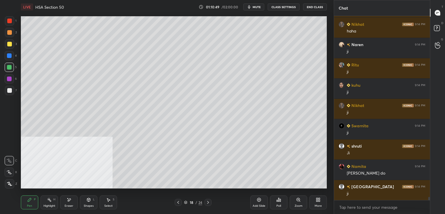
scroll to position [10918, 0]
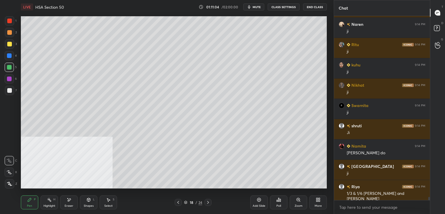
drag, startPoint x: 10, startPoint y: 56, endPoint x: 16, endPoint y: 56, distance: 6.7
click at [10, 57] on div at bounding box center [9, 55] width 5 height 5
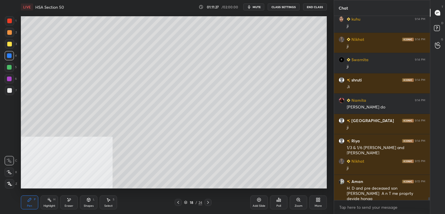
scroll to position [10984, 0]
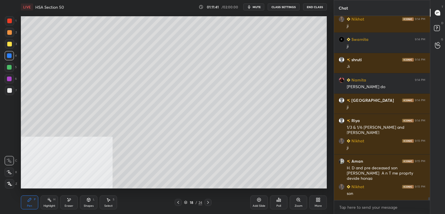
click at [10, 89] on div at bounding box center [9, 90] width 5 height 5
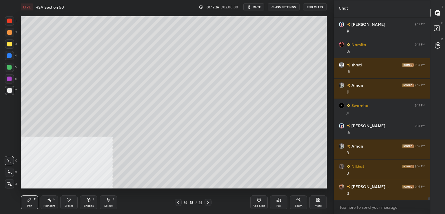
scroll to position [11233, 0]
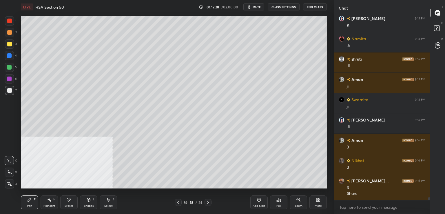
click at [7, 43] on div at bounding box center [9, 43] width 9 height 9
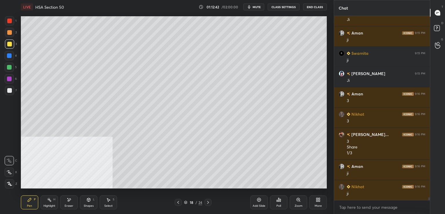
scroll to position [11299, 0]
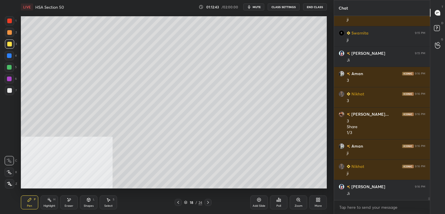
drag, startPoint x: 8, startPoint y: 56, endPoint x: 10, endPoint y: 59, distance: 3.9
click at [9, 56] on div at bounding box center [9, 55] width 5 height 5
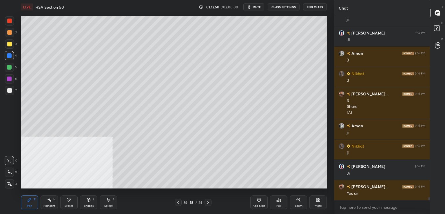
scroll to position [11340, 0]
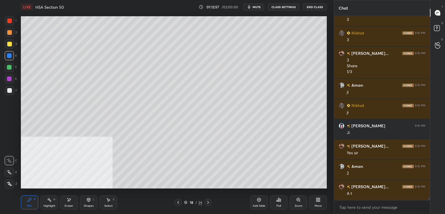
click at [8, 80] on div at bounding box center [9, 78] width 5 height 5
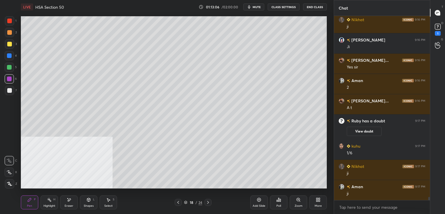
scroll to position [10120, 0]
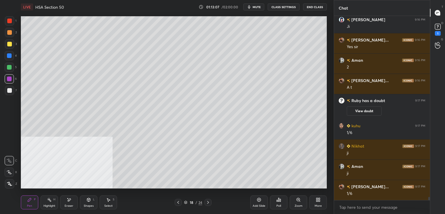
drag, startPoint x: 12, startPoint y: 64, endPoint x: 20, endPoint y: 78, distance: 15.7
click at [12, 65] on div at bounding box center [9, 67] width 9 height 9
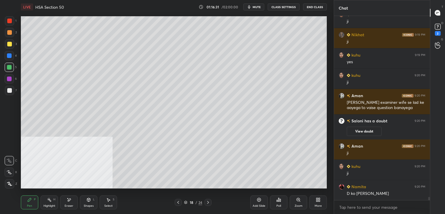
scroll to position [10608, 0]
click at [438, 29] on icon at bounding box center [437, 26] width 9 height 9
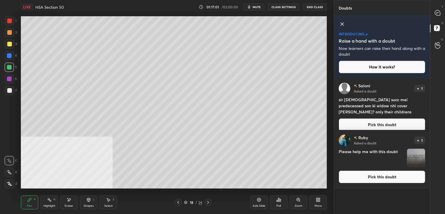
drag, startPoint x: 358, startPoint y: 121, endPoint x: 354, endPoint y: 119, distance: 4.5
click at [358, 120] on button "Pick this doubt" at bounding box center [381, 124] width 87 height 13
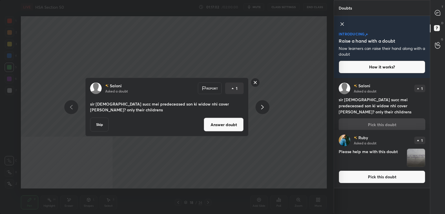
click at [234, 120] on button "Answer doubt" at bounding box center [224, 125] width 40 height 14
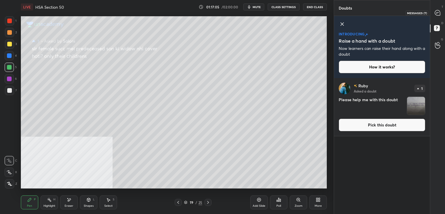
drag, startPoint x: 439, startPoint y: 12, endPoint x: 435, endPoint y: 16, distance: 5.5
click at [438, 12] on icon at bounding box center [437, 12] width 5 height 5
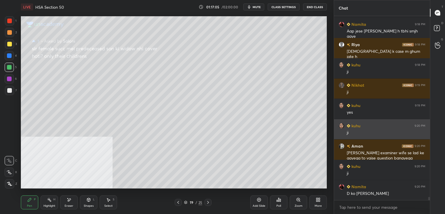
scroll to position [182, 94]
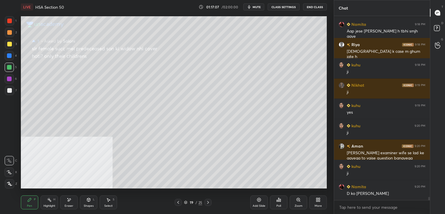
click at [10, 45] on div at bounding box center [9, 44] width 5 height 5
click at [208, 202] on icon at bounding box center [208, 202] width 2 height 3
click at [208, 201] on icon at bounding box center [208, 202] width 5 height 5
click at [208, 202] on icon at bounding box center [208, 202] width 5 height 5
click at [208, 202] on icon at bounding box center [208, 202] width 2 height 3
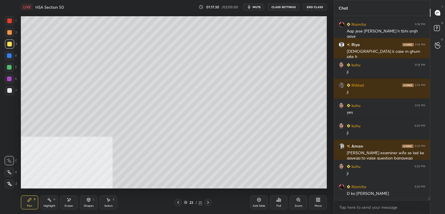
click at [207, 202] on icon at bounding box center [208, 202] width 5 height 5
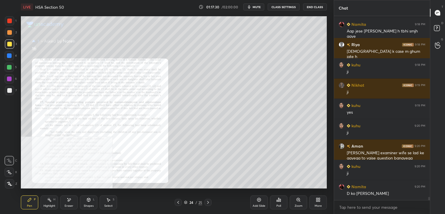
click at [207, 201] on icon at bounding box center [208, 202] width 5 height 5
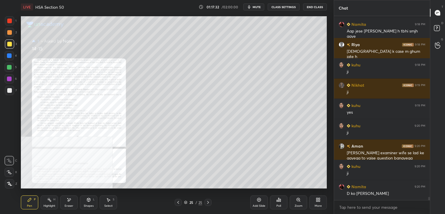
click at [297, 201] on icon at bounding box center [298, 199] width 5 height 5
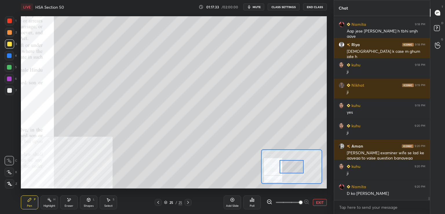
click at [298, 201] on span at bounding box center [288, 202] width 24 height 9
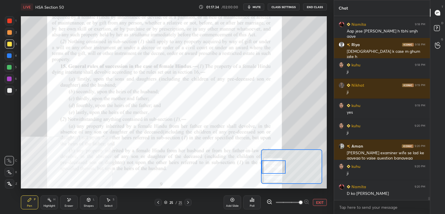
drag, startPoint x: 289, startPoint y: 170, endPoint x: 269, endPoint y: 171, distance: 20.3
click at [270, 171] on div at bounding box center [273, 166] width 24 height 13
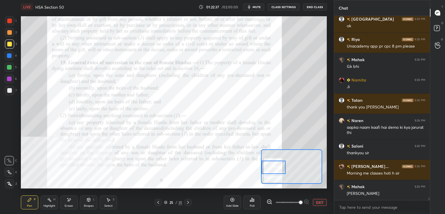
scroll to position [12369, 0]
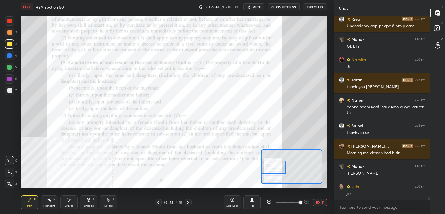
click at [233, 197] on div "Add Slide" at bounding box center [232, 202] width 17 height 14
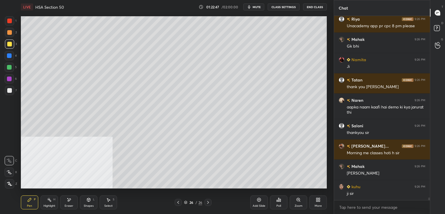
click at [8, 92] on div at bounding box center [9, 90] width 5 height 5
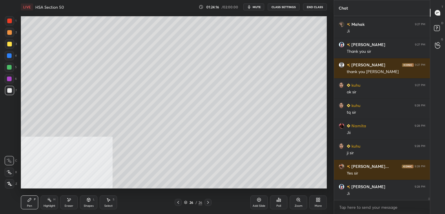
scroll to position [12957, 0]
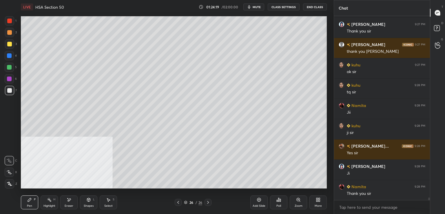
click at [319, 7] on button "End Class" at bounding box center [315, 6] width 24 height 7
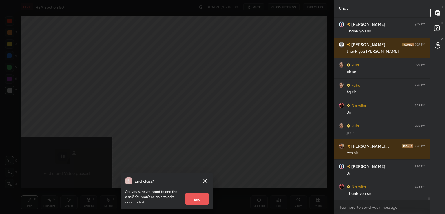
drag, startPoint x: 196, startPoint y: 199, endPoint x: 202, endPoint y: 213, distance: 15.4
click at [195, 200] on button "End" at bounding box center [196, 199] width 23 height 12
type textarea "x"
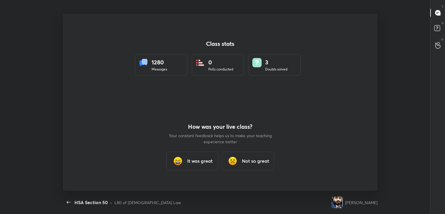
scroll to position [0, 0]
